Goal: Task Accomplishment & Management: Manage account settings

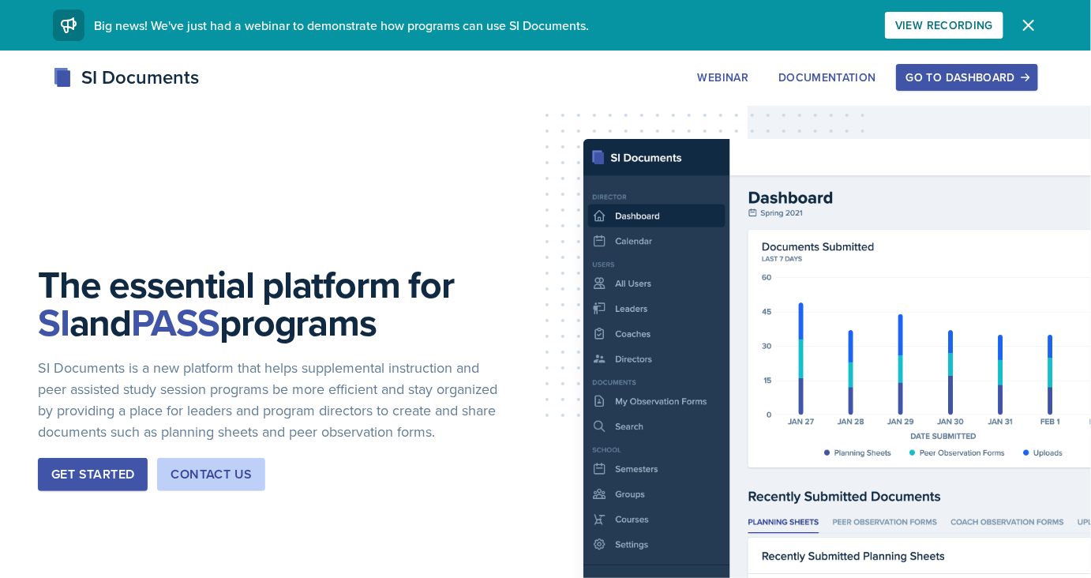
click at [935, 84] on div "Go to Dashboard" at bounding box center [967, 77] width 122 height 13
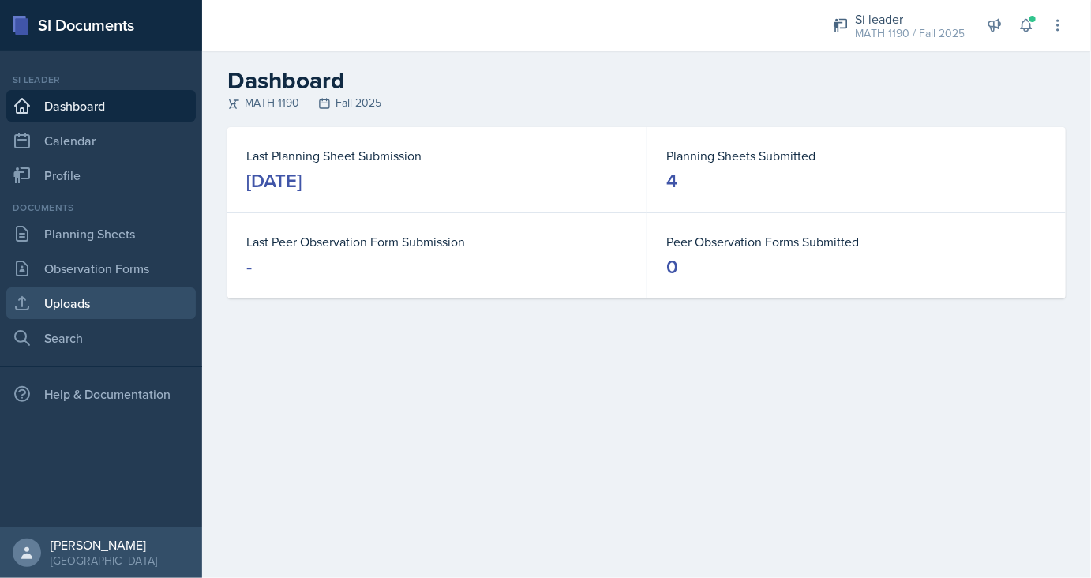
click at [65, 297] on link "Uploads" at bounding box center [100, 303] width 189 height 32
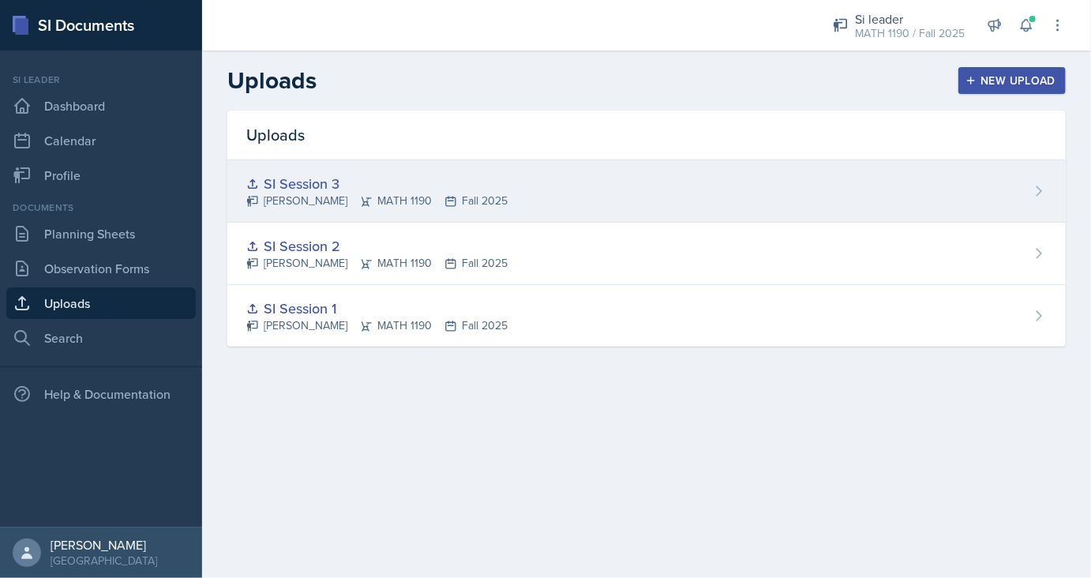
click at [1044, 185] on icon at bounding box center [1039, 191] width 16 height 16
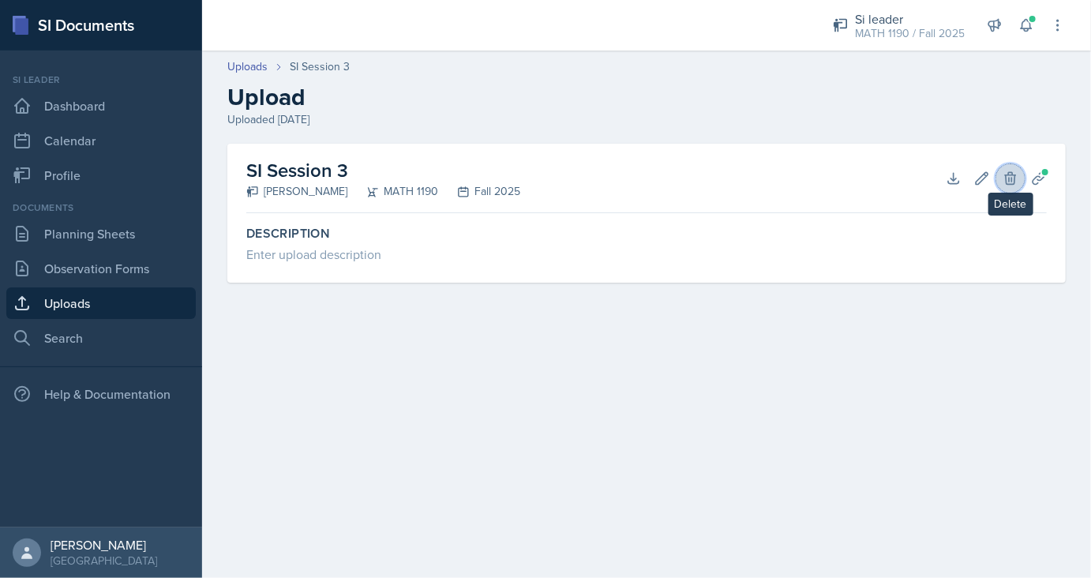
click at [1007, 180] on icon at bounding box center [1010, 178] width 16 height 16
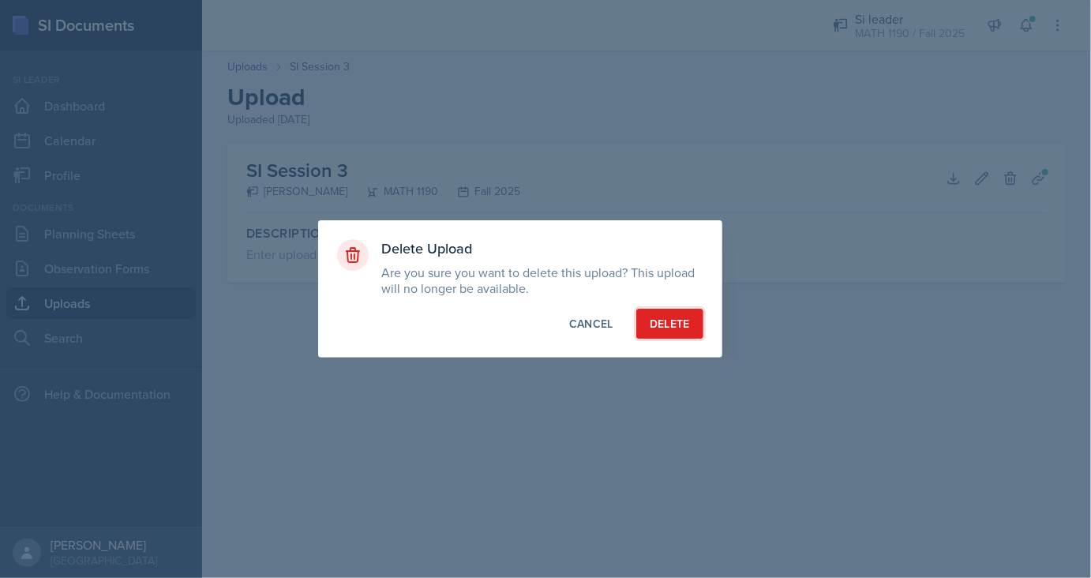
click at [678, 320] on div "Delete" at bounding box center [669, 324] width 40 height 16
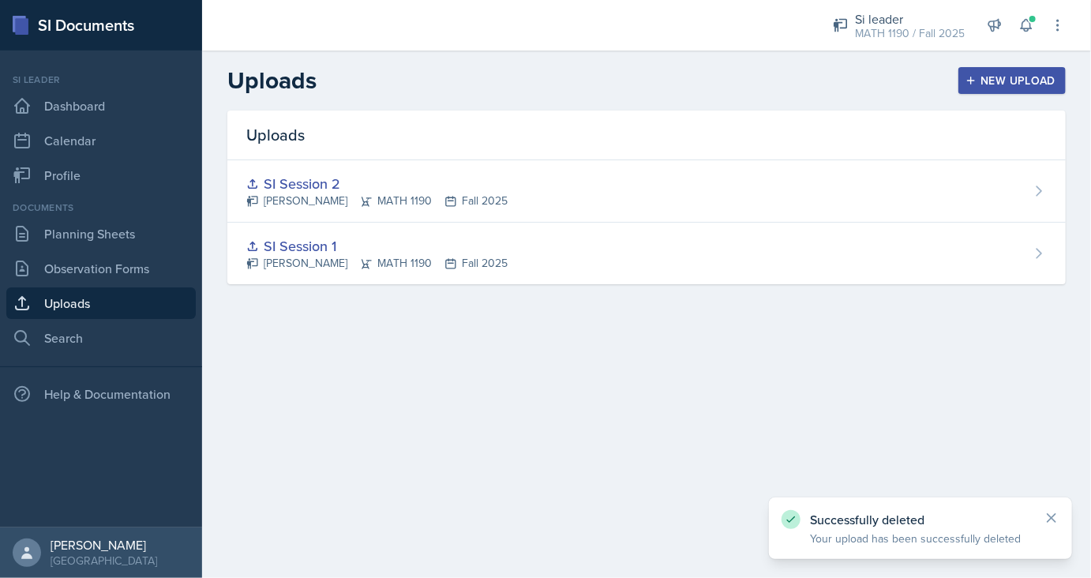
click at [1033, 72] on button "New Upload" at bounding box center [1012, 80] width 108 height 27
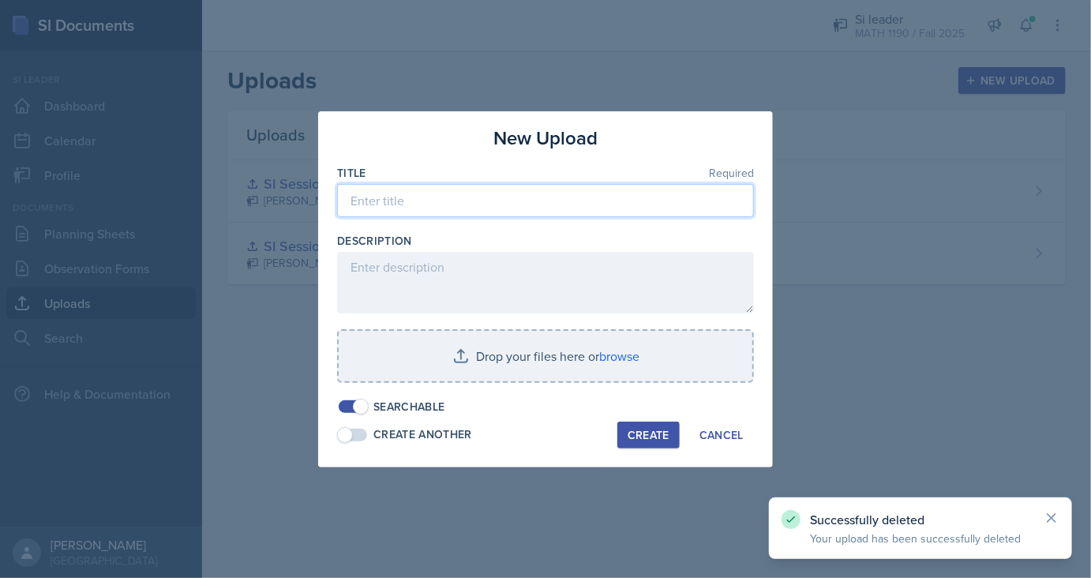
click at [488, 202] on input at bounding box center [545, 200] width 417 height 33
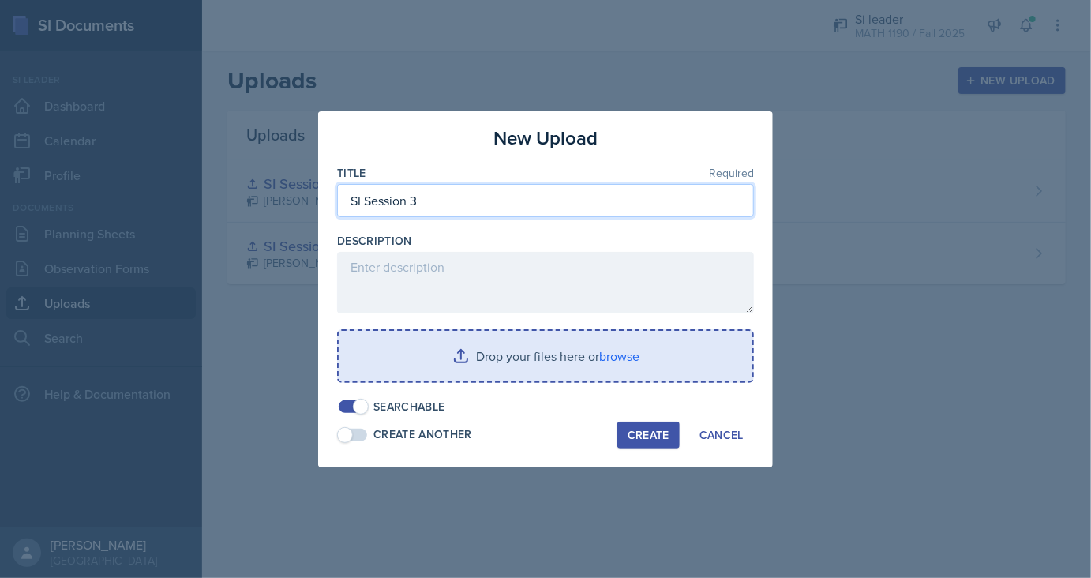
type input "SI Session 3"
click at [478, 359] on input "file" at bounding box center [546, 356] width 414 height 51
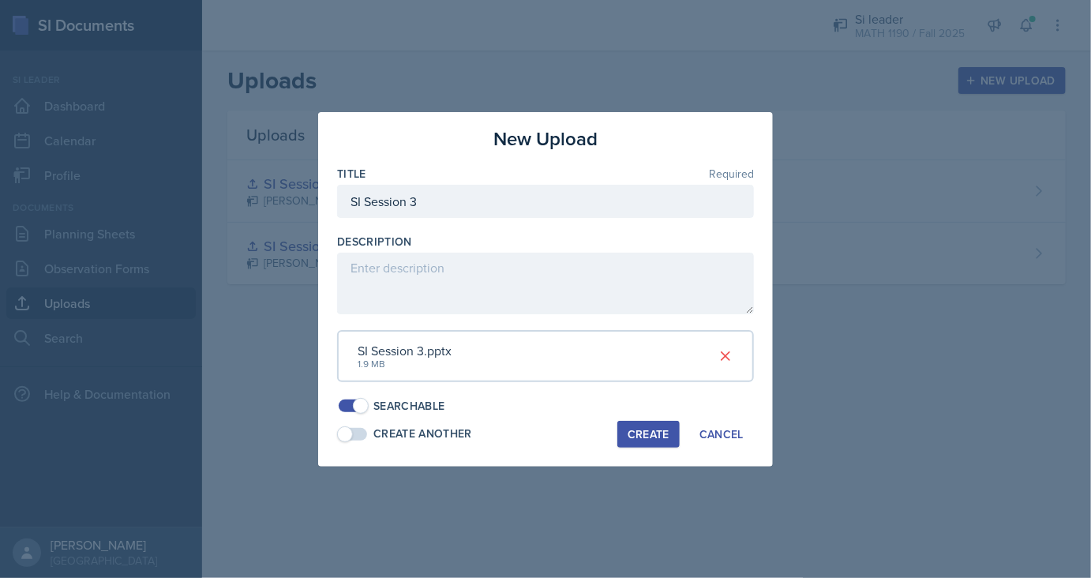
click at [663, 439] on div "Create" at bounding box center [648, 434] width 42 height 13
